Goal: Information Seeking & Learning: Learn about a topic

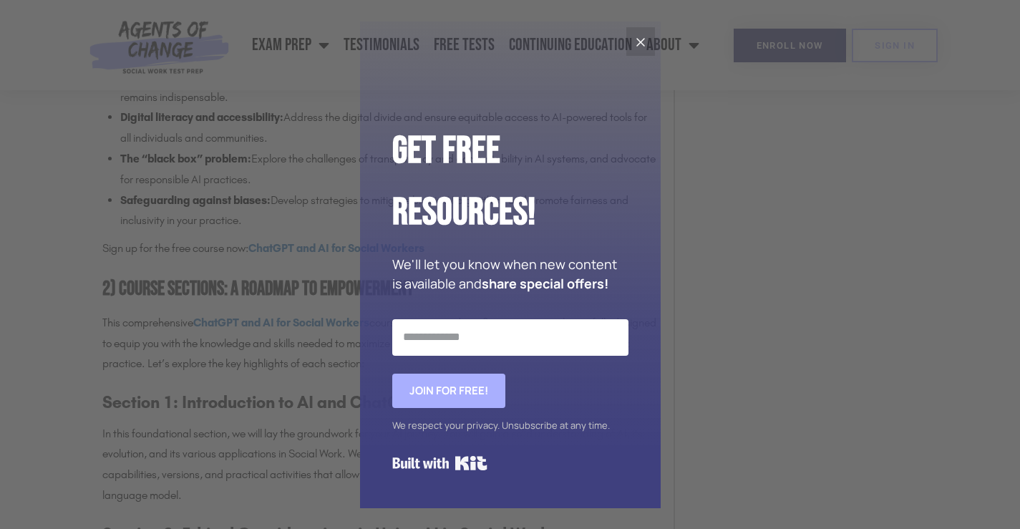
scroll to position [1575, 0]
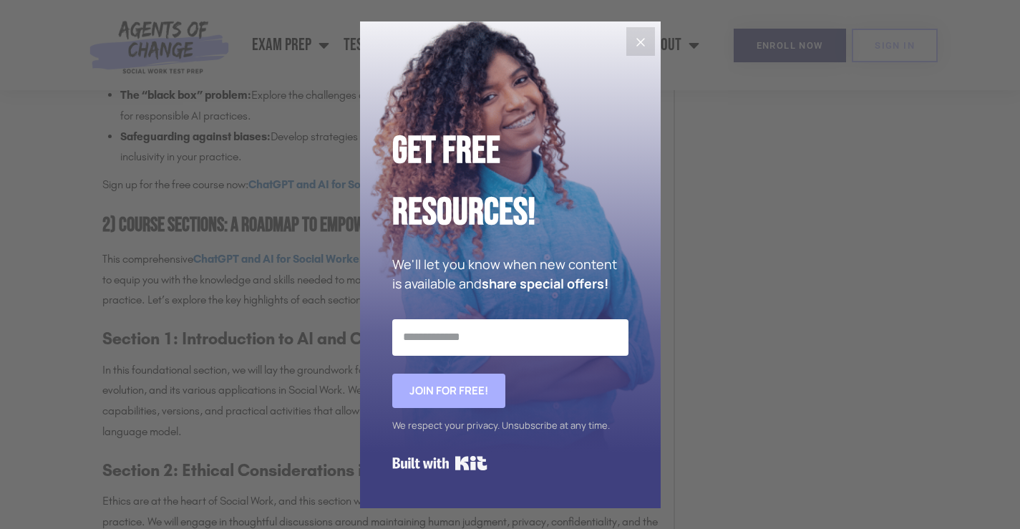
click at [632, 38] on icon "Close" at bounding box center [640, 42] width 17 height 17
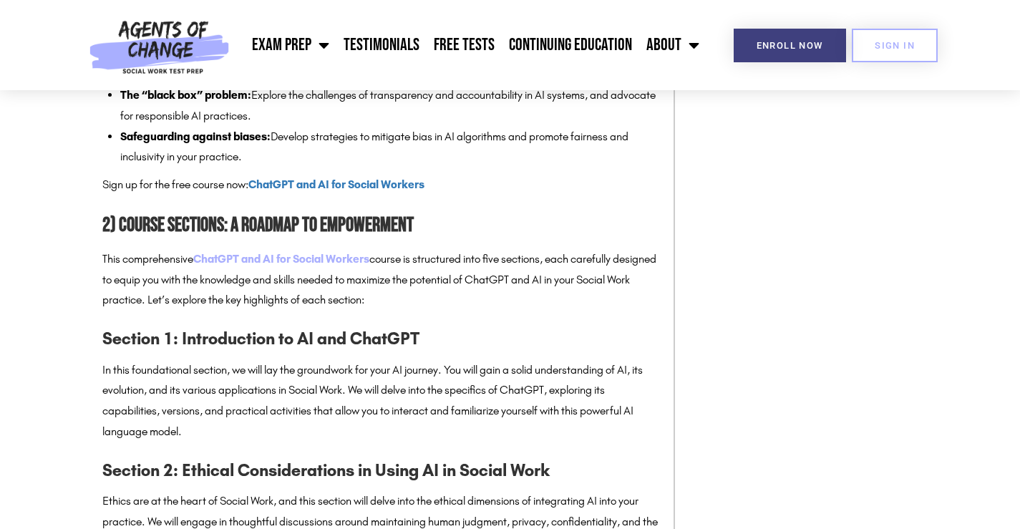
click at [325, 260] on strong "ChatGPT and AI for Social Workers" at bounding box center [281, 259] width 176 height 14
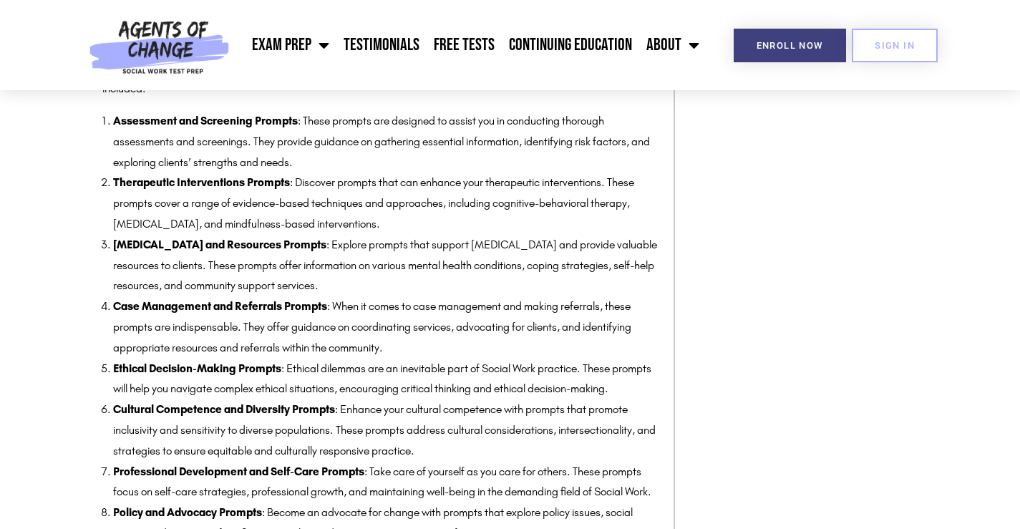
scroll to position [2434, 0]
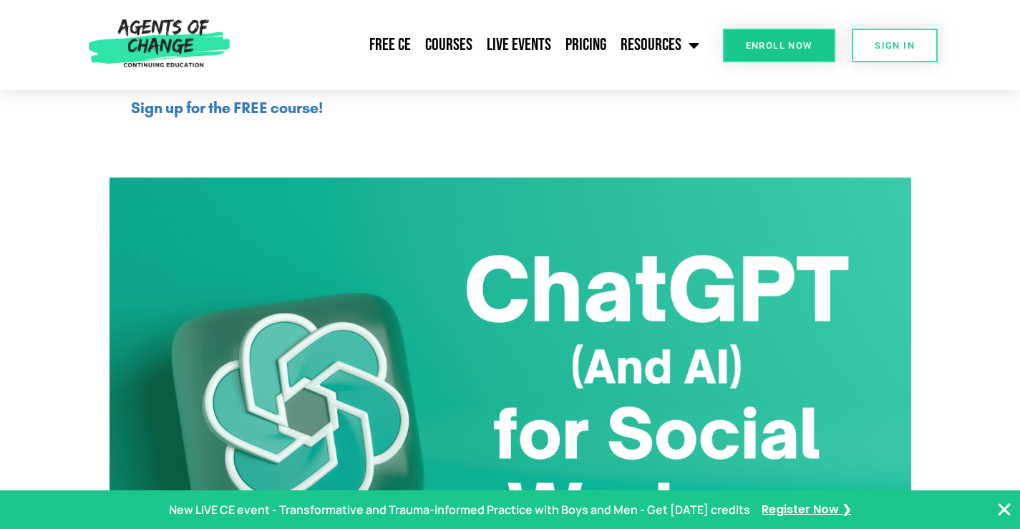
scroll to position [859, 0]
